Goal: Task Accomplishment & Management: Manage account settings

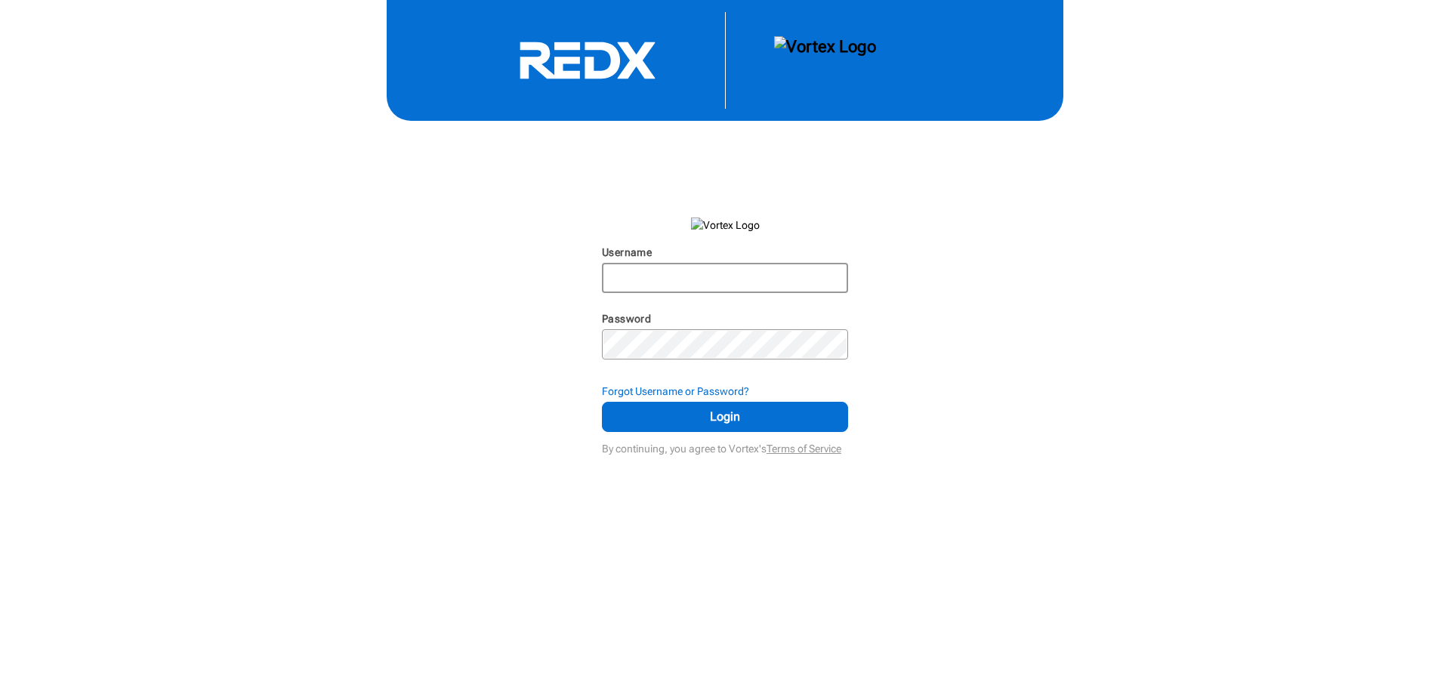
click at [714, 285] on input "Username" at bounding box center [724, 277] width 243 height 27
click at [747, 413] on span "Login" at bounding box center [725, 417] width 208 height 18
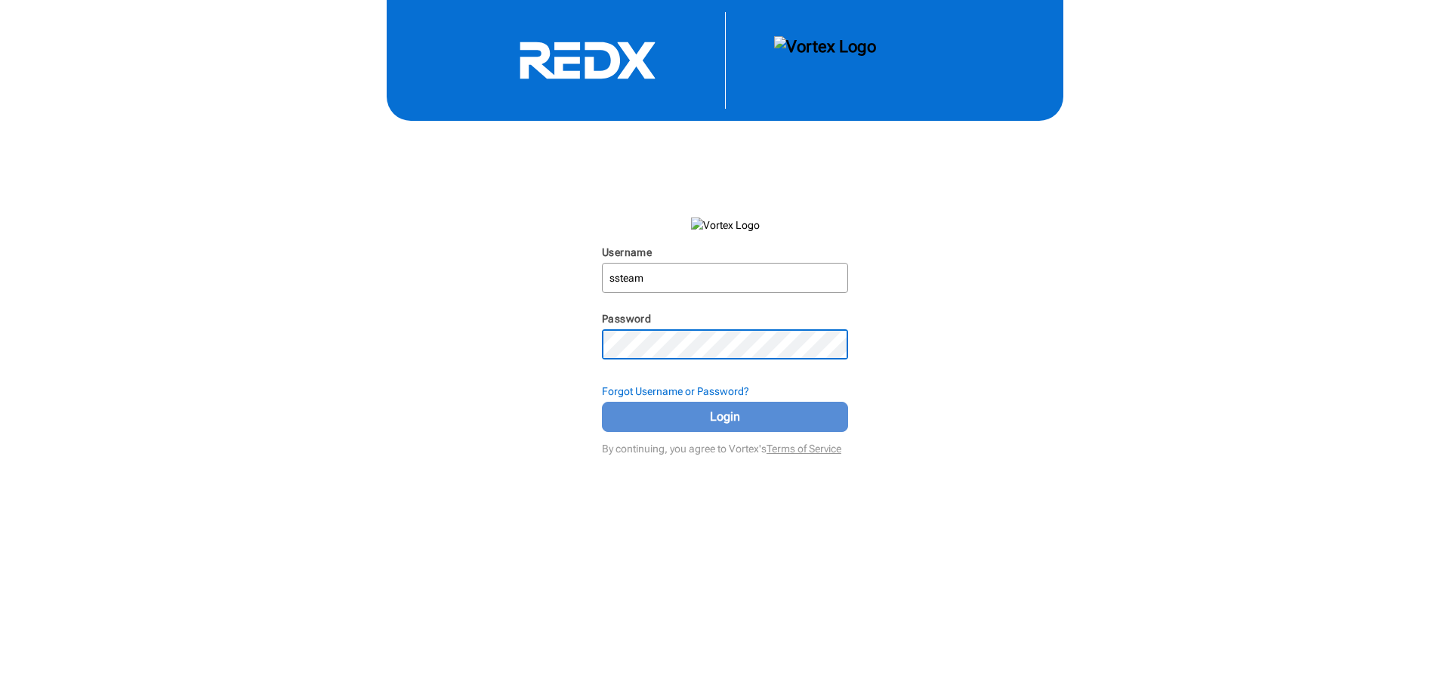
click at [683, 410] on span "Login" at bounding box center [725, 417] width 208 height 18
click at [602, 402] on button "Login" at bounding box center [725, 417] width 246 height 30
click at [658, 279] on input "ssteam" at bounding box center [724, 277] width 243 height 27
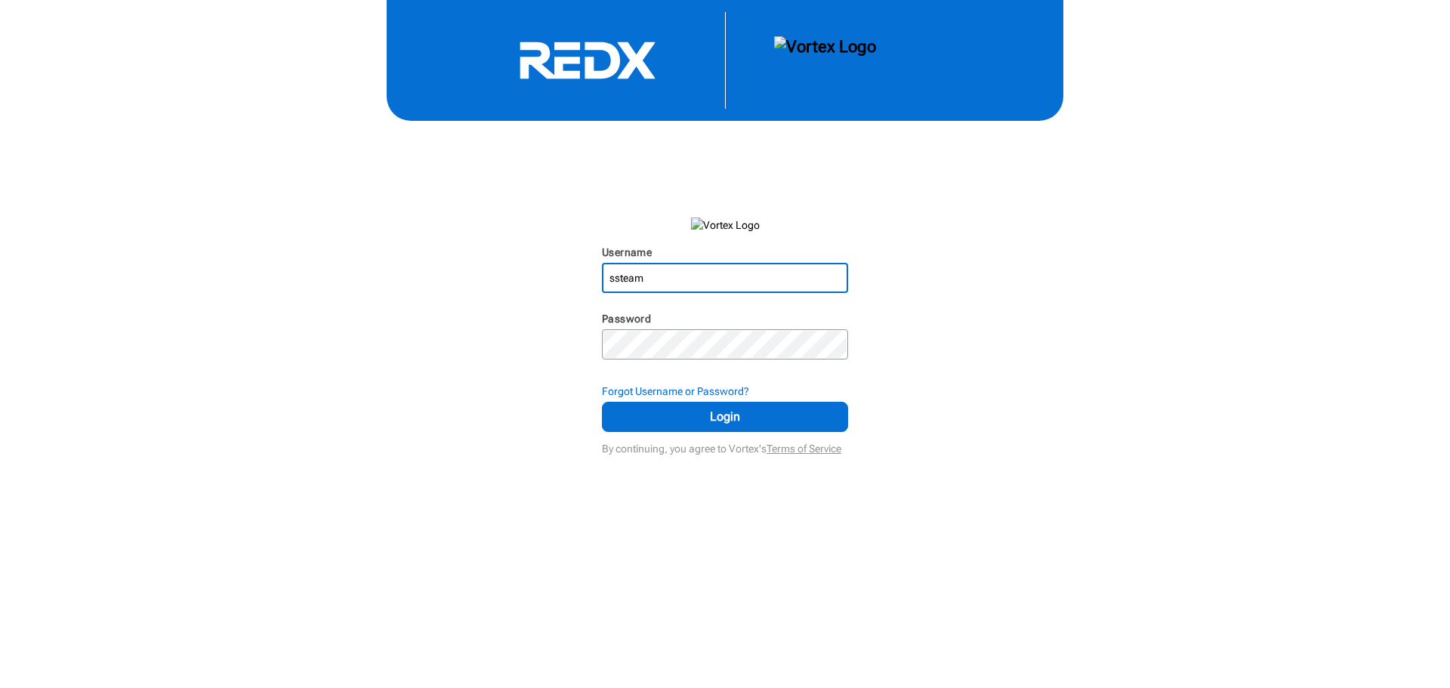
click at [914, 261] on div "Username ssteam N/A Password N/A Forgot Username or Password? Login By continui…" at bounding box center [725, 229] width 1450 height 459
drag, startPoint x: 680, startPoint y: 282, endPoint x: 607, endPoint y: 284, distance: 72.5
click at [607, 284] on input "ssteam" at bounding box center [724, 277] width 243 height 27
type input "ssteam"
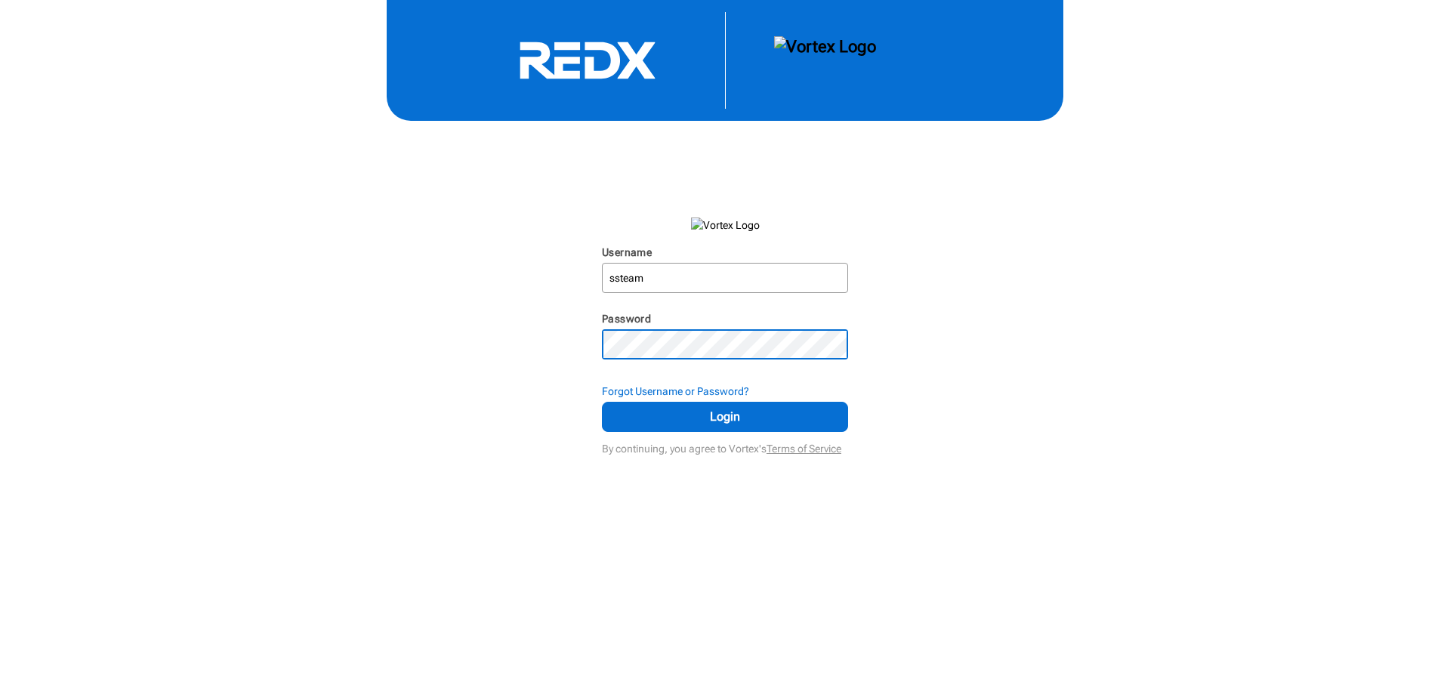
click at [602, 402] on button "Login" at bounding box center [725, 417] width 246 height 30
